Goal: Task Accomplishment & Management: Complete application form

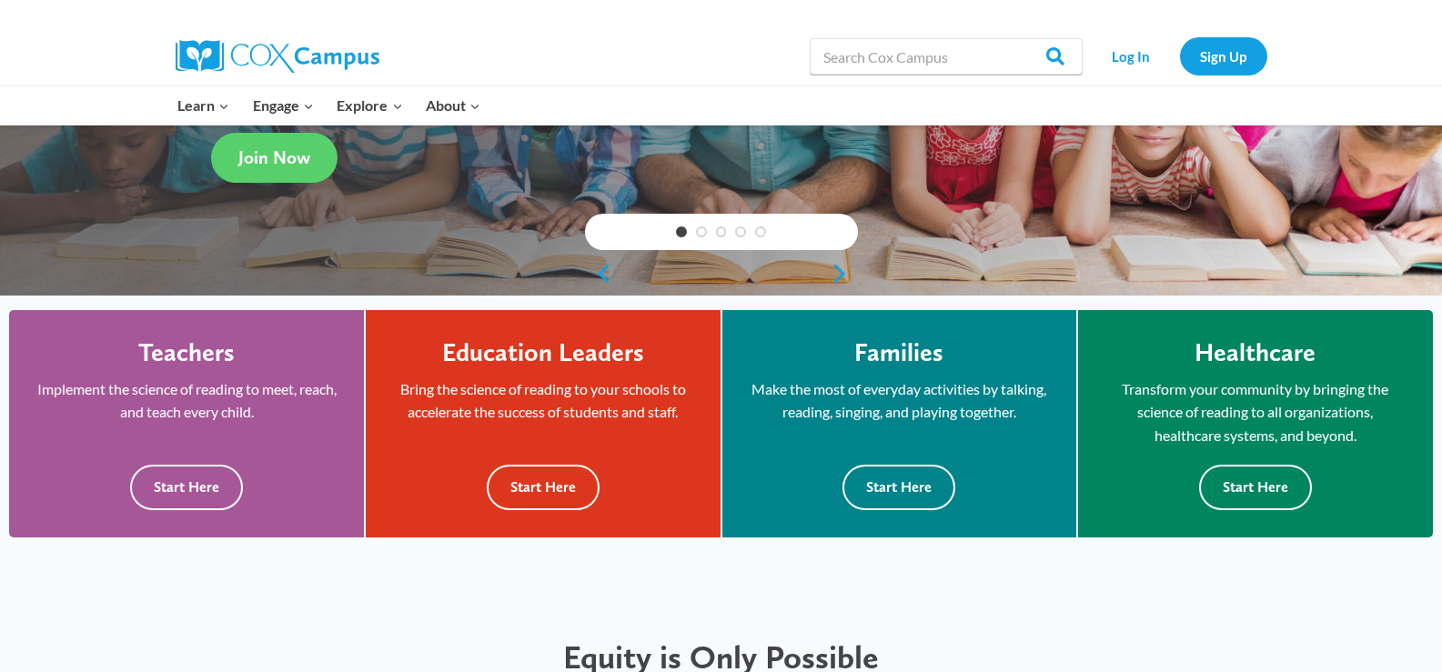
scroll to position [364, 0]
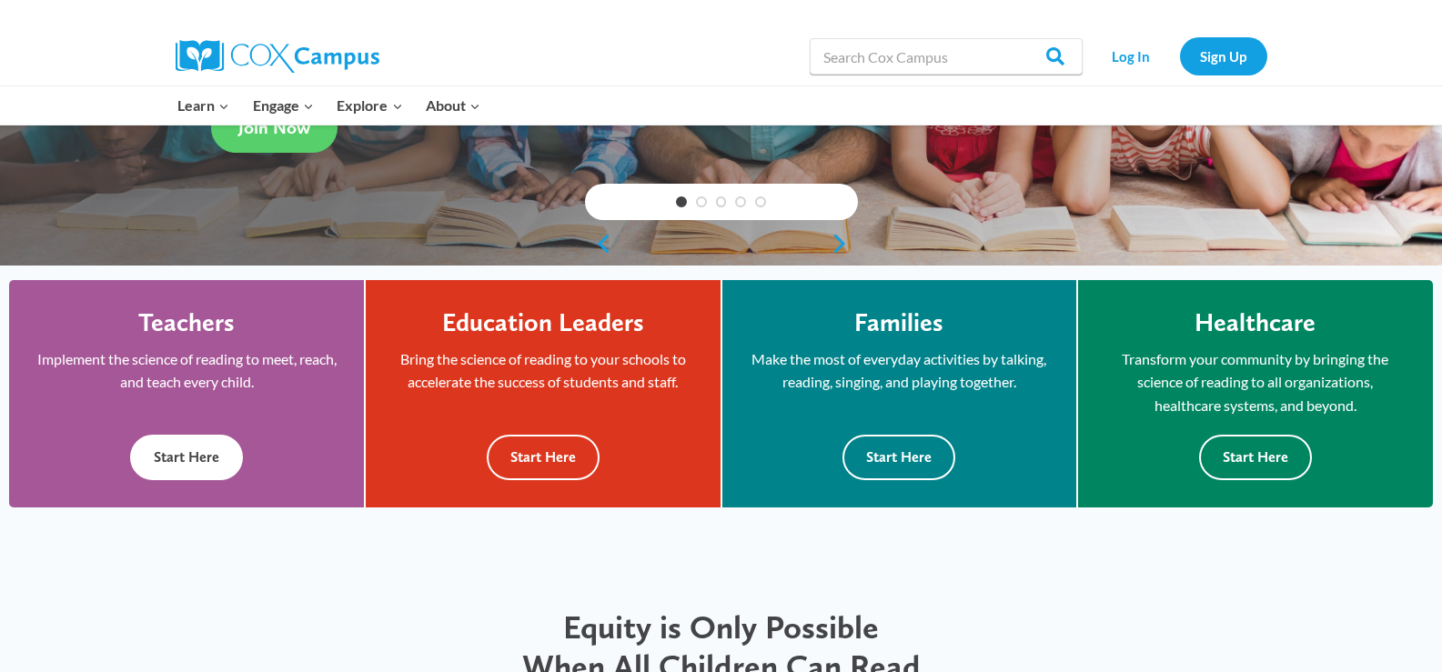
click at [157, 452] on button "Start Here" at bounding box center [186, 457] width 113 height 45
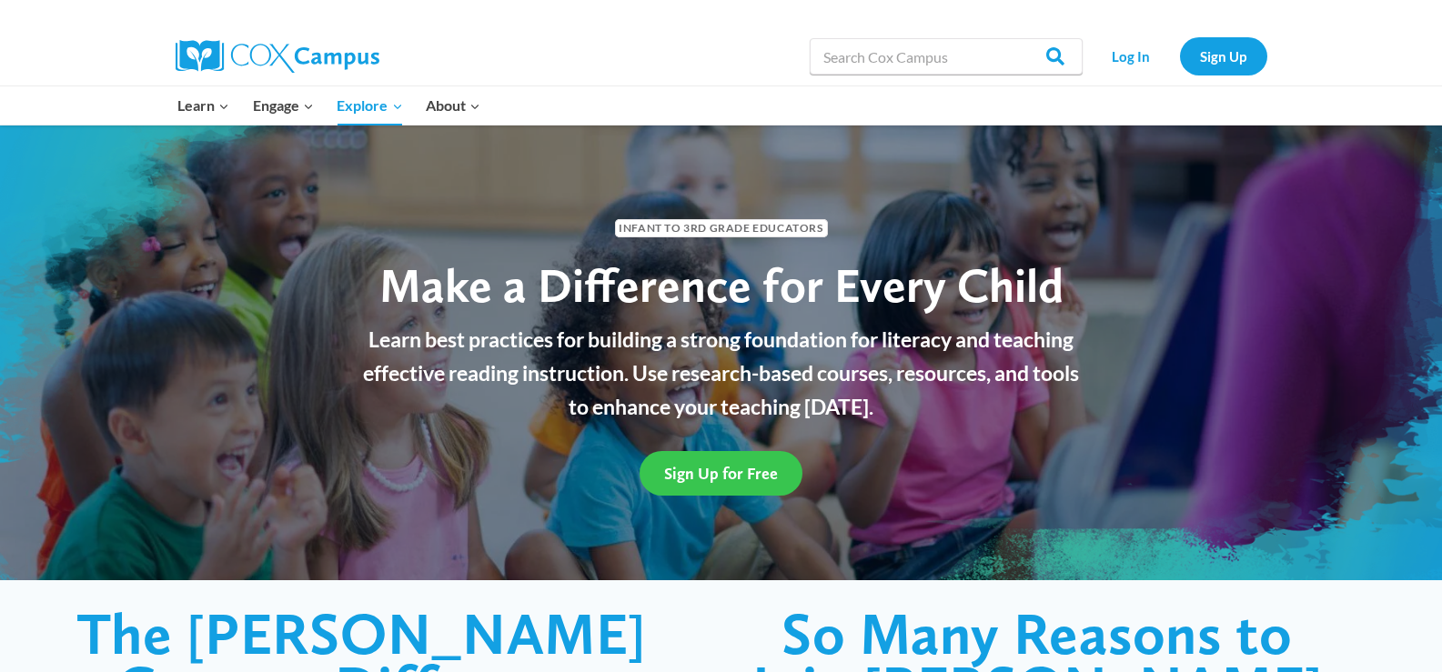
click at [714, 473] on span "Sign Up for Free" at bounding box center [721, 473] width 114 height 19
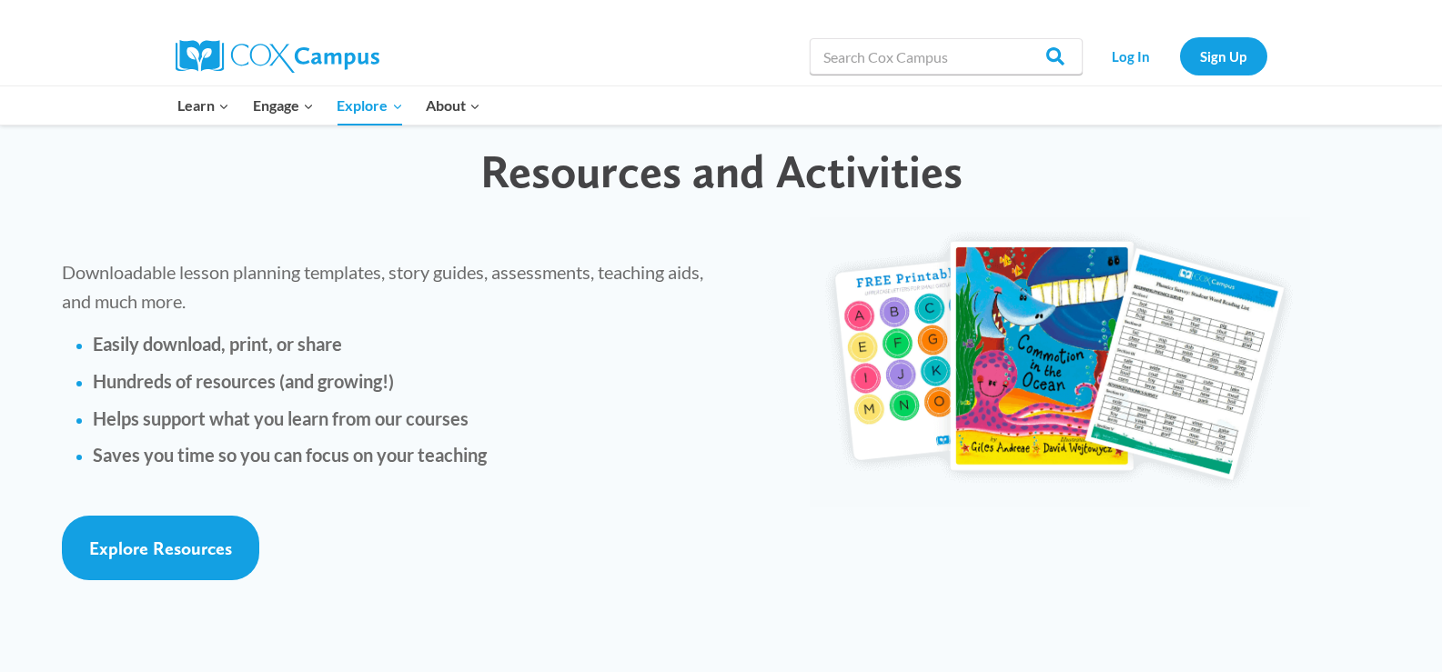
scroll to position [4003, 0]
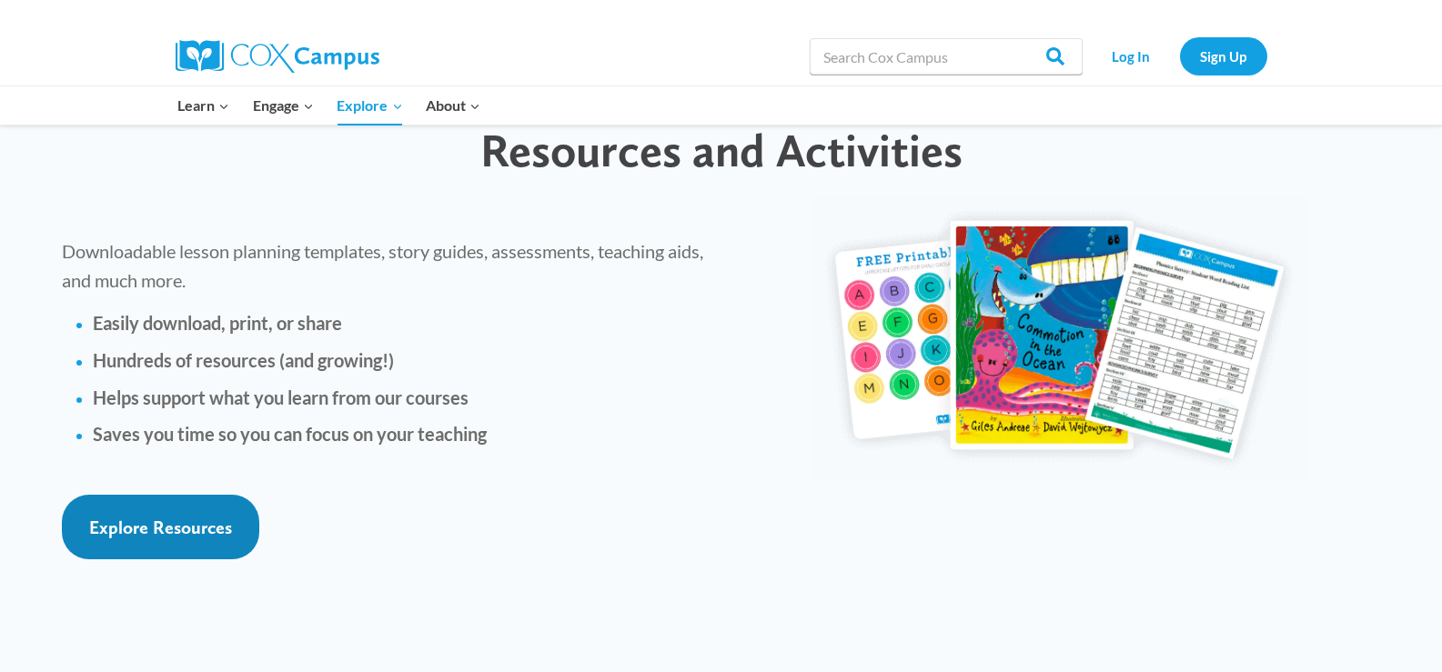
click at [158, 517] on span "Explore Resources" at bounding box center [160, 528] width 143 height 22
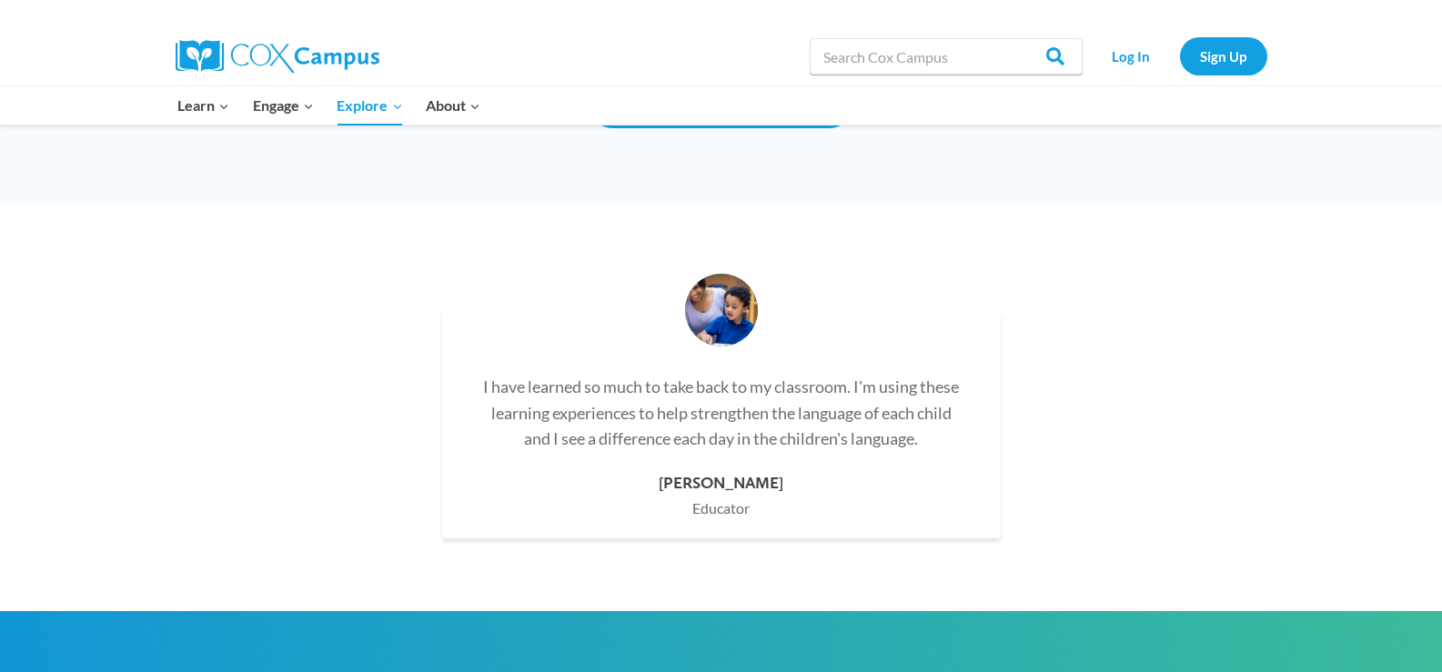
scroll to position [5186, 0]
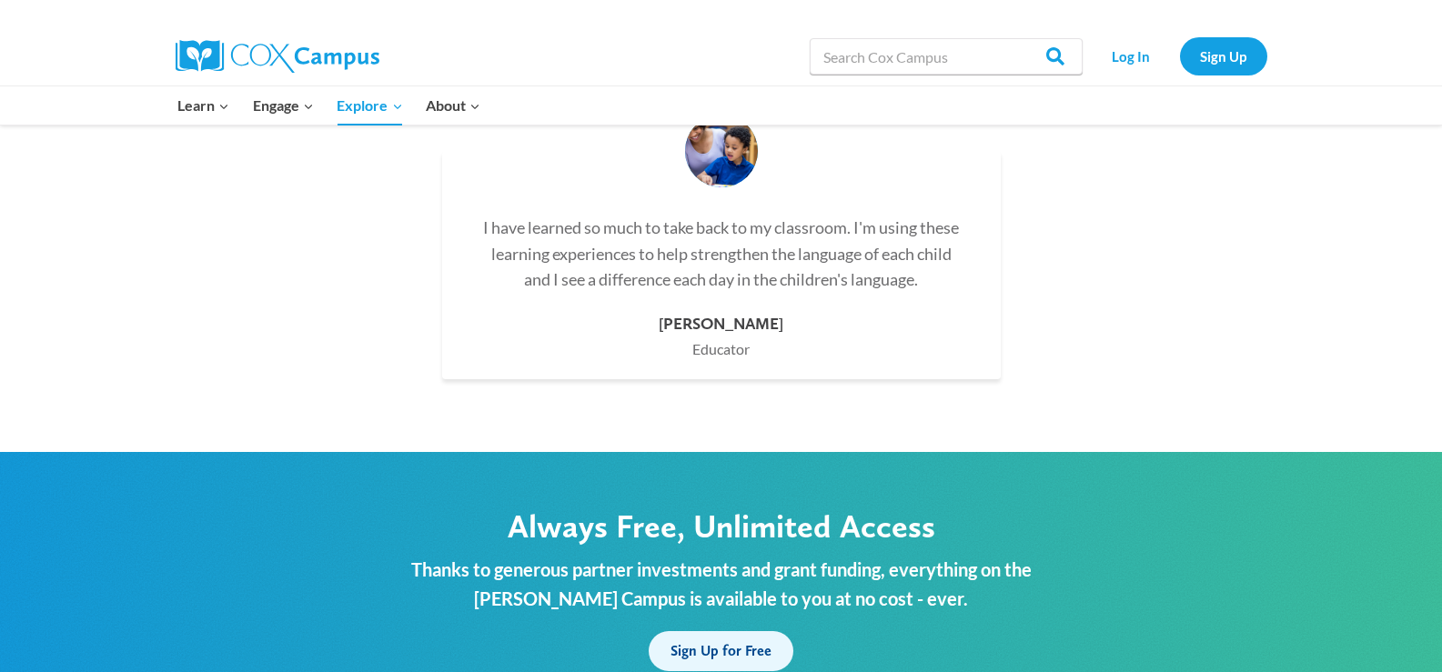
click at [749, 642] on span "Sign Up for Free" at bounding box center [720, 650] width 101 height 17
click at [1113, 55] on link "Log In" at bounding box center [1131, 55] width 79 height 37
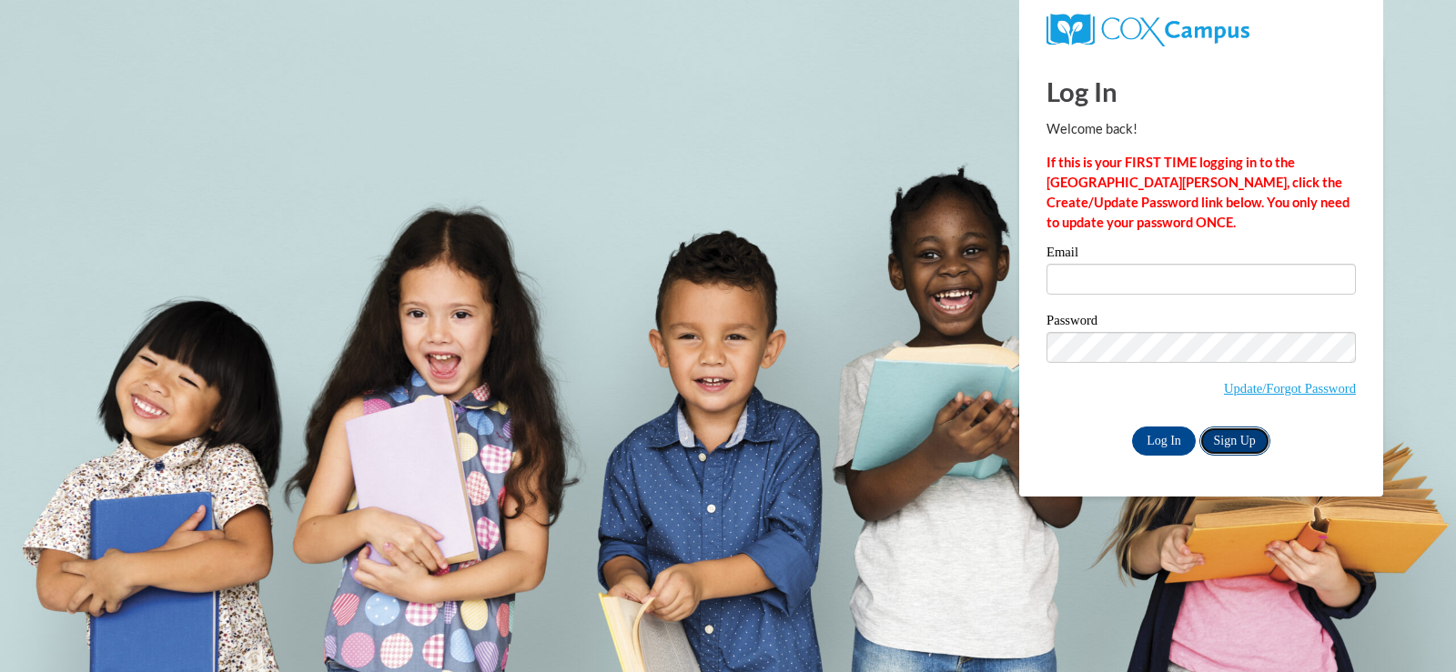
click at [1255, 439] on link "Sign Up" at bounding box center [1234, 441] width 71 height 29
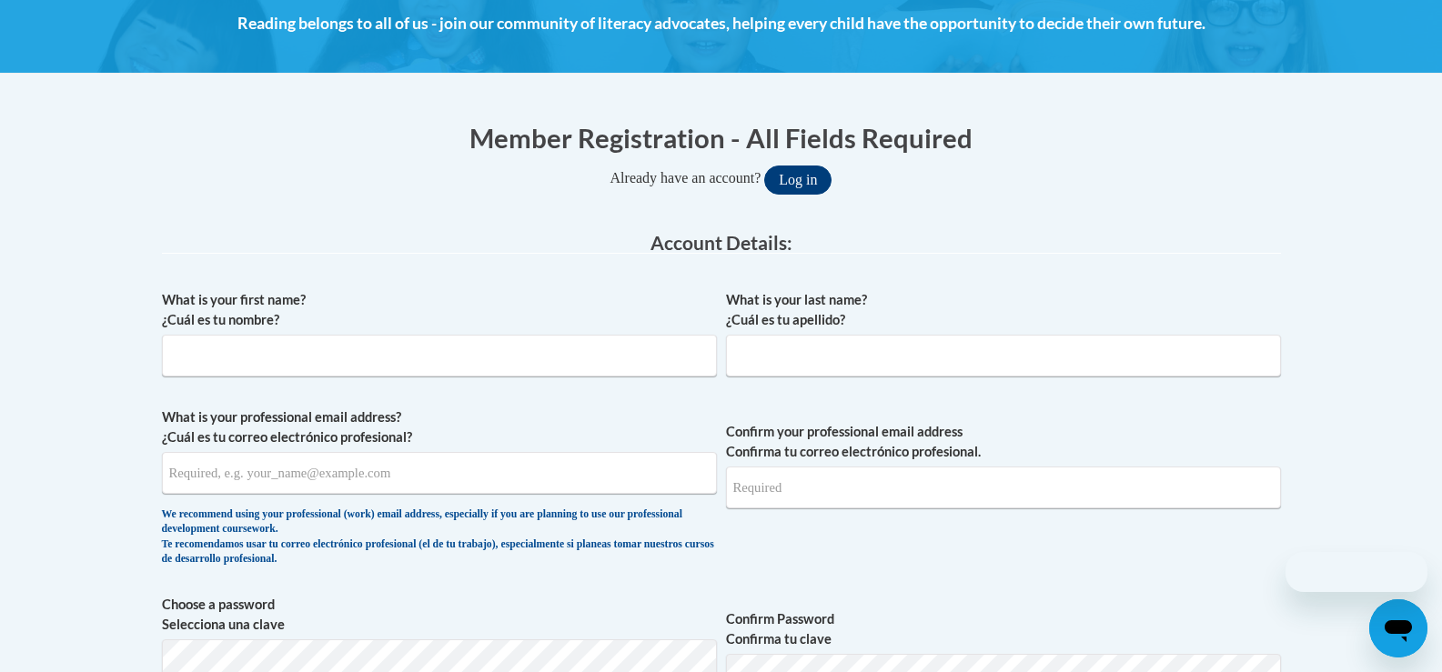
scroll to position [273, 0]
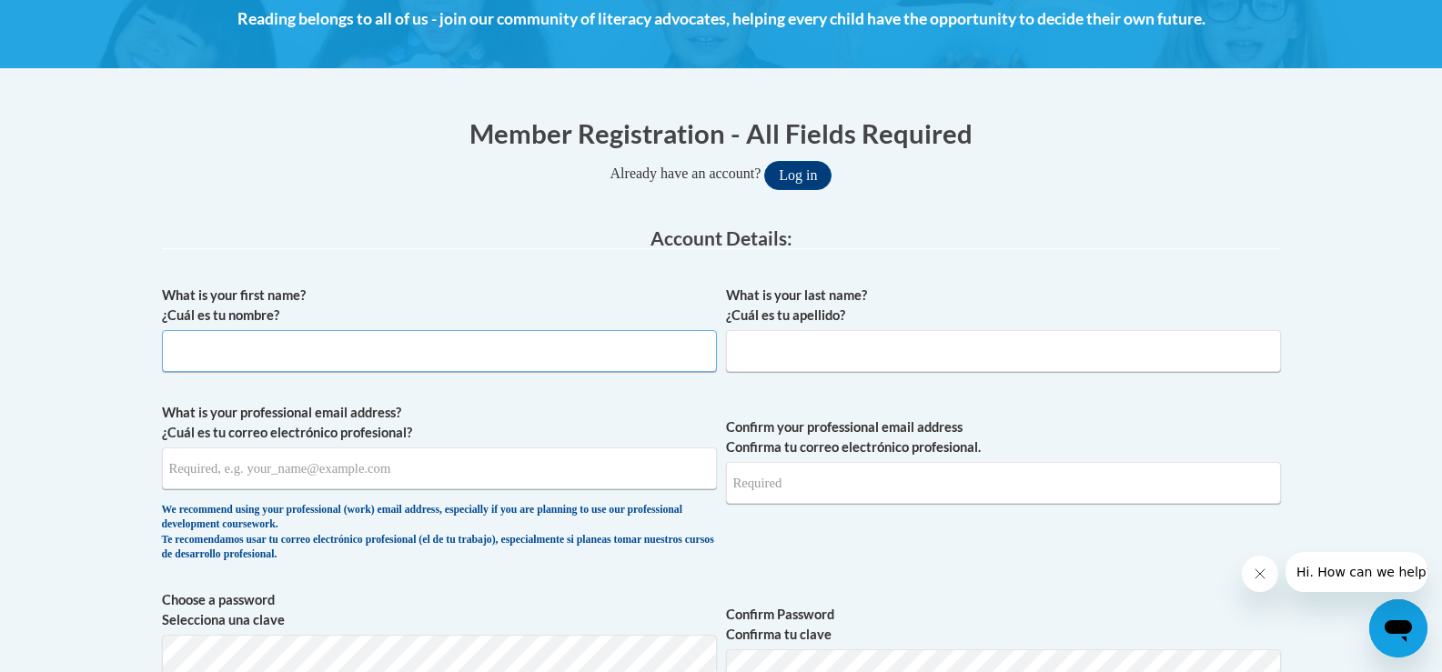
click at [451, 360] on input "What is your first name? ¿Cuál es tu nombre?" at bounding box center [439, 351] width 555 height 42
type input "kATHY"
type input "o"
type input "Ocampo"
click at [499, 482] on input "What is your professional email address? ¿Cuál es tu correo electrónico profesi…" at bounding box center [439, 469] width 555 height 42
